Goal: Check status: Check status

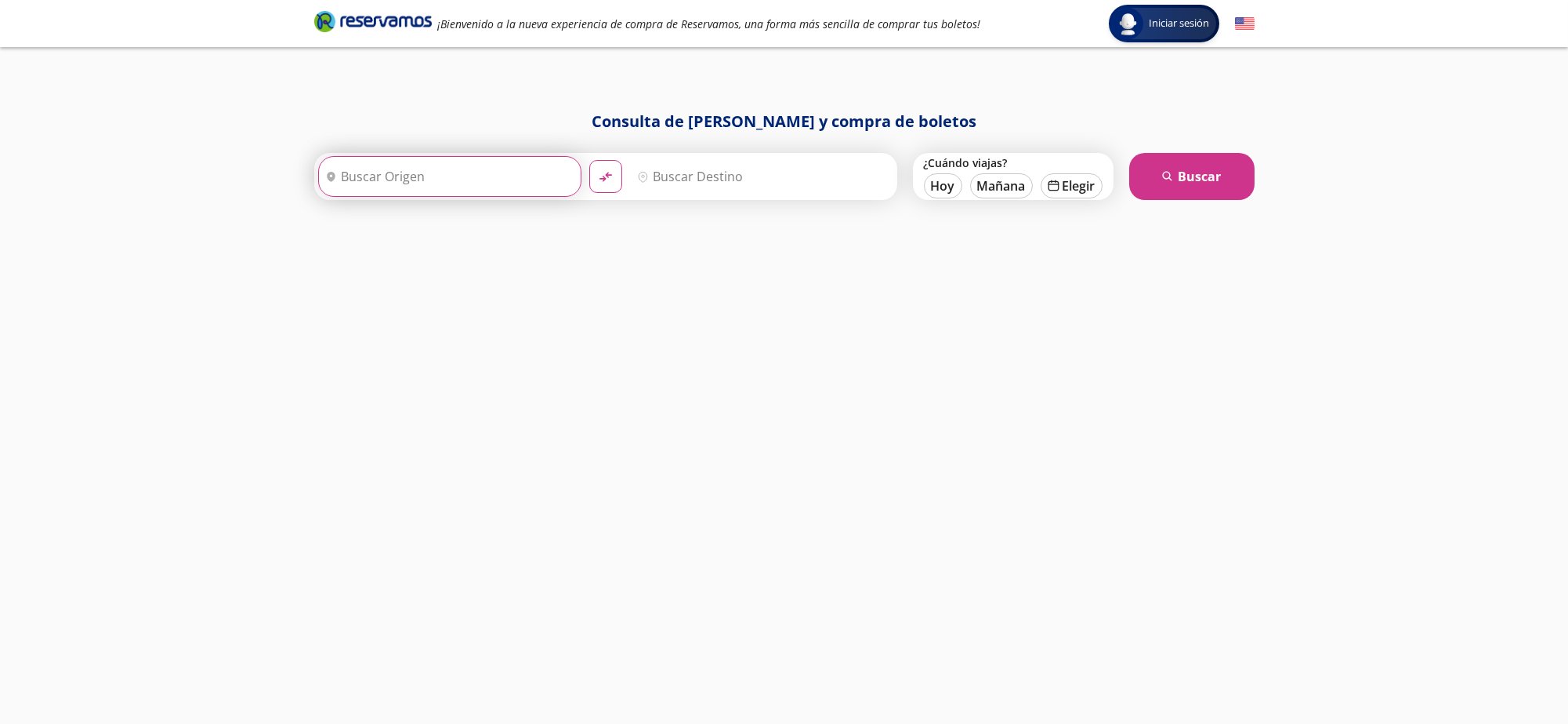
click at [480, 193] on input "Origen" at bounding box center [448, 176] width 258 height 39
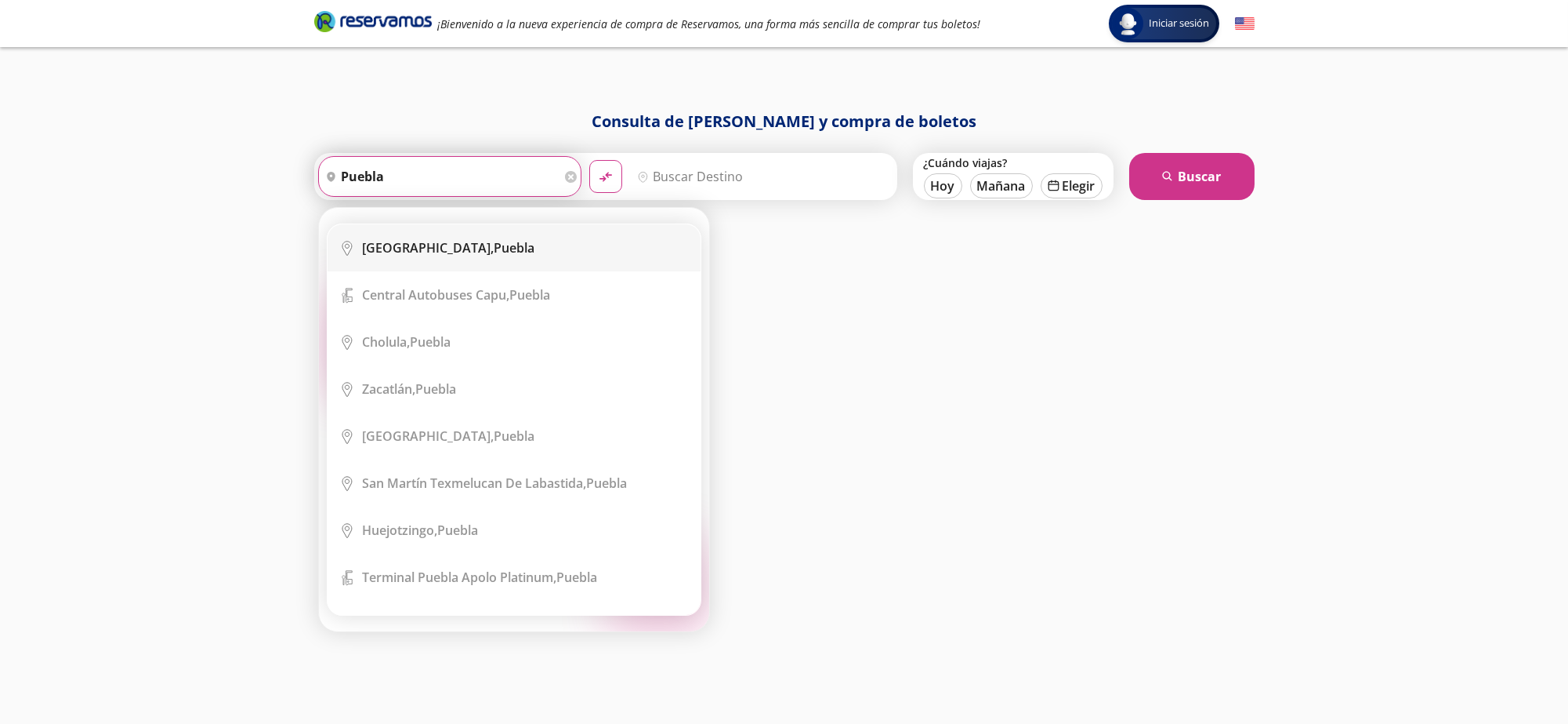
drag, startPoint x: 477, startPoint y: 259, endPoint x: 565, endPoint y: 198, distance: 107.1
click at [477, 259] on li "City Icon Puebla, Puebla" at bounding box center [514, 247] width 373 height 47
type input "Puebla, Puebla"
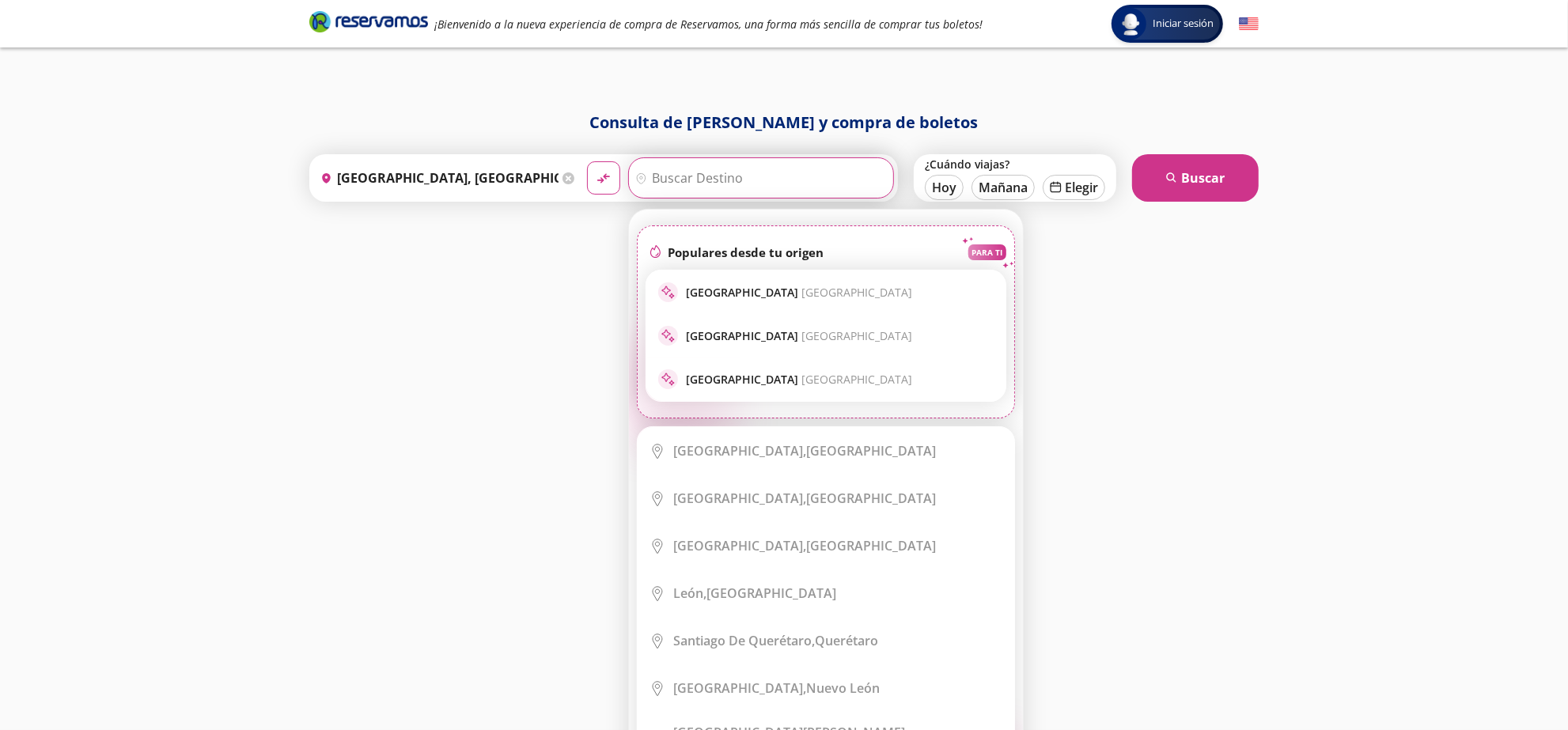
click at [648, 174] on input "Destino" at bounding box center [759, 177] width 260 height 40
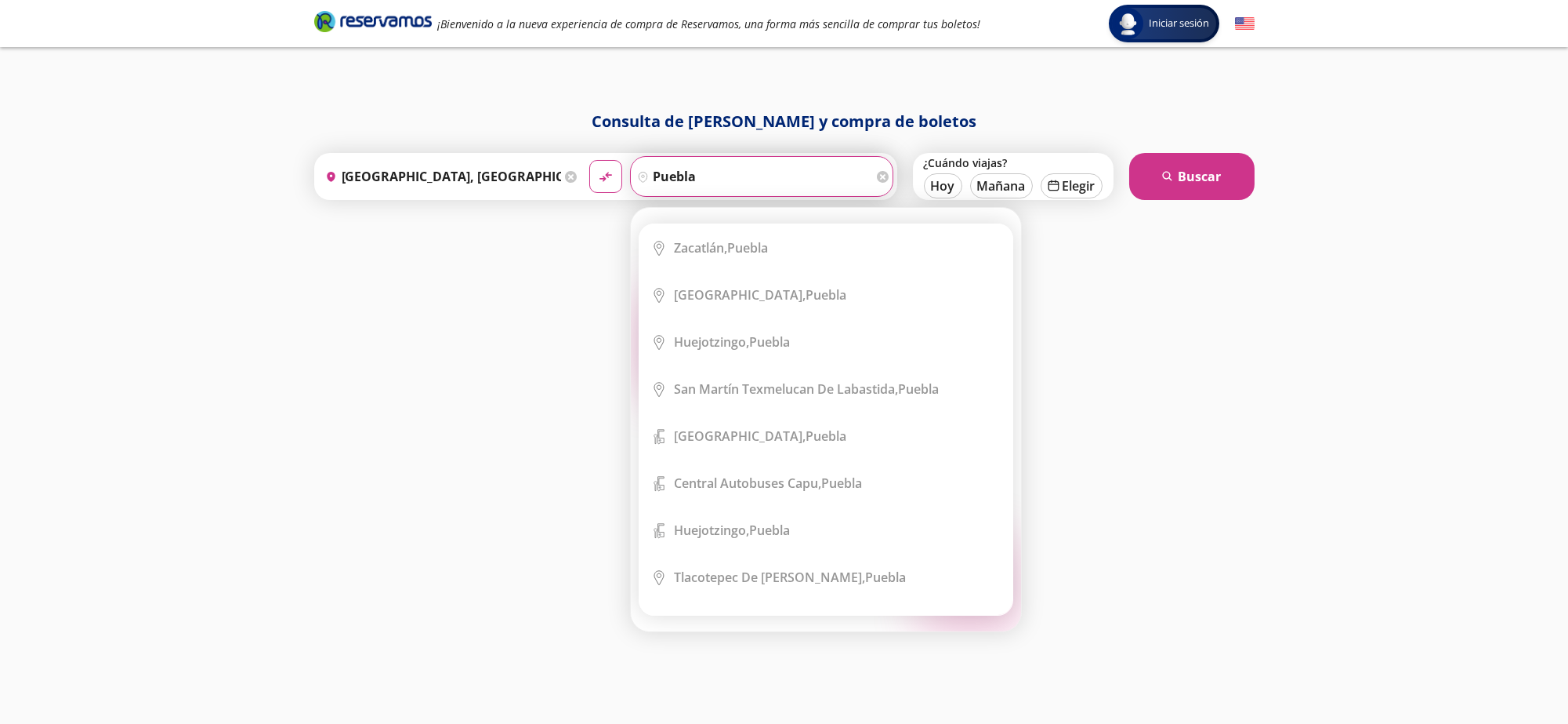
type input "puebla"
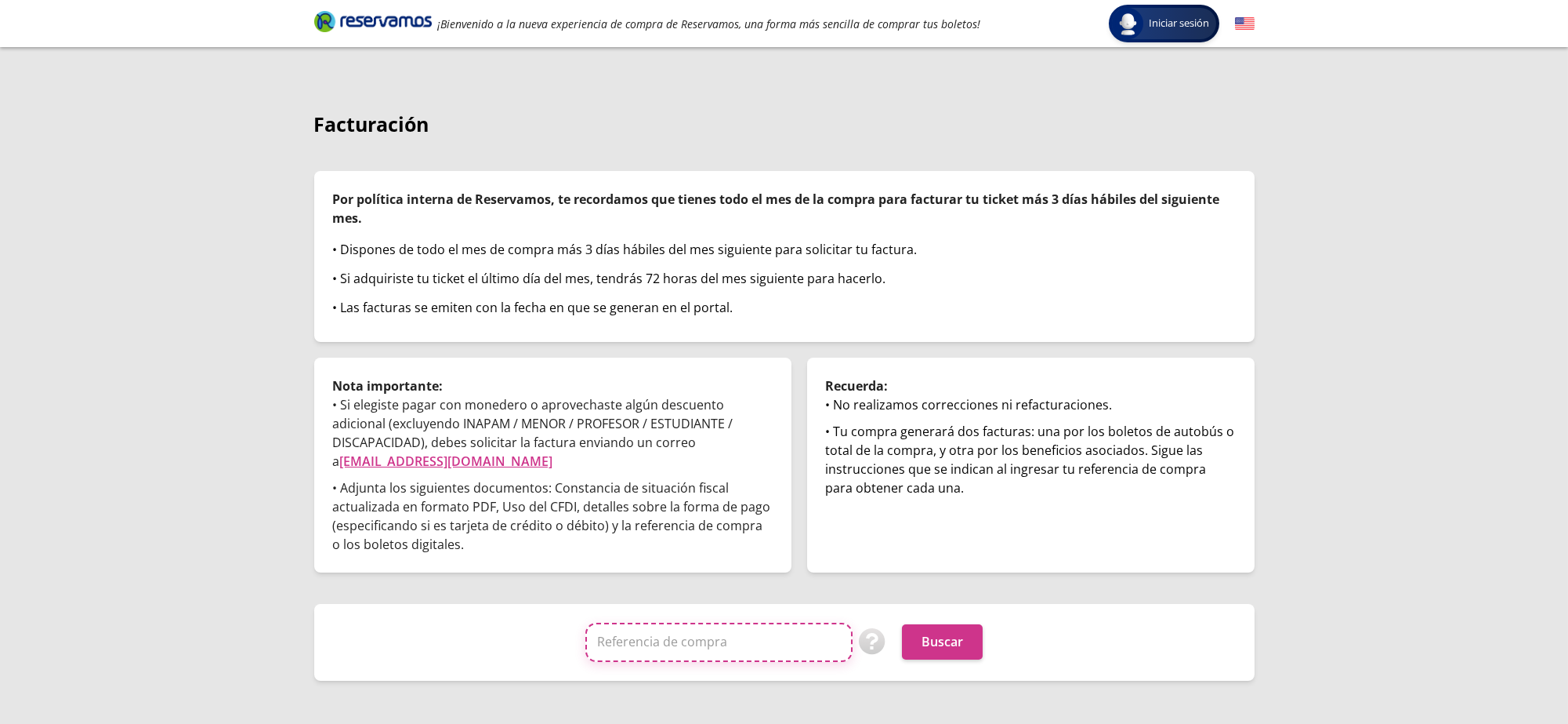
click at [739, 633] on input "Referencia de compra" at bounding box center [719, 642] width 267 height 39
paste input "DK0onCOmNIY"
type input "DK0onCOmNIY"
click at [955, 654] on button "Buscar" at bounding box center [942, 642] width 81 height 36
